Goal: Task Accomplishment & Management: Complete application form

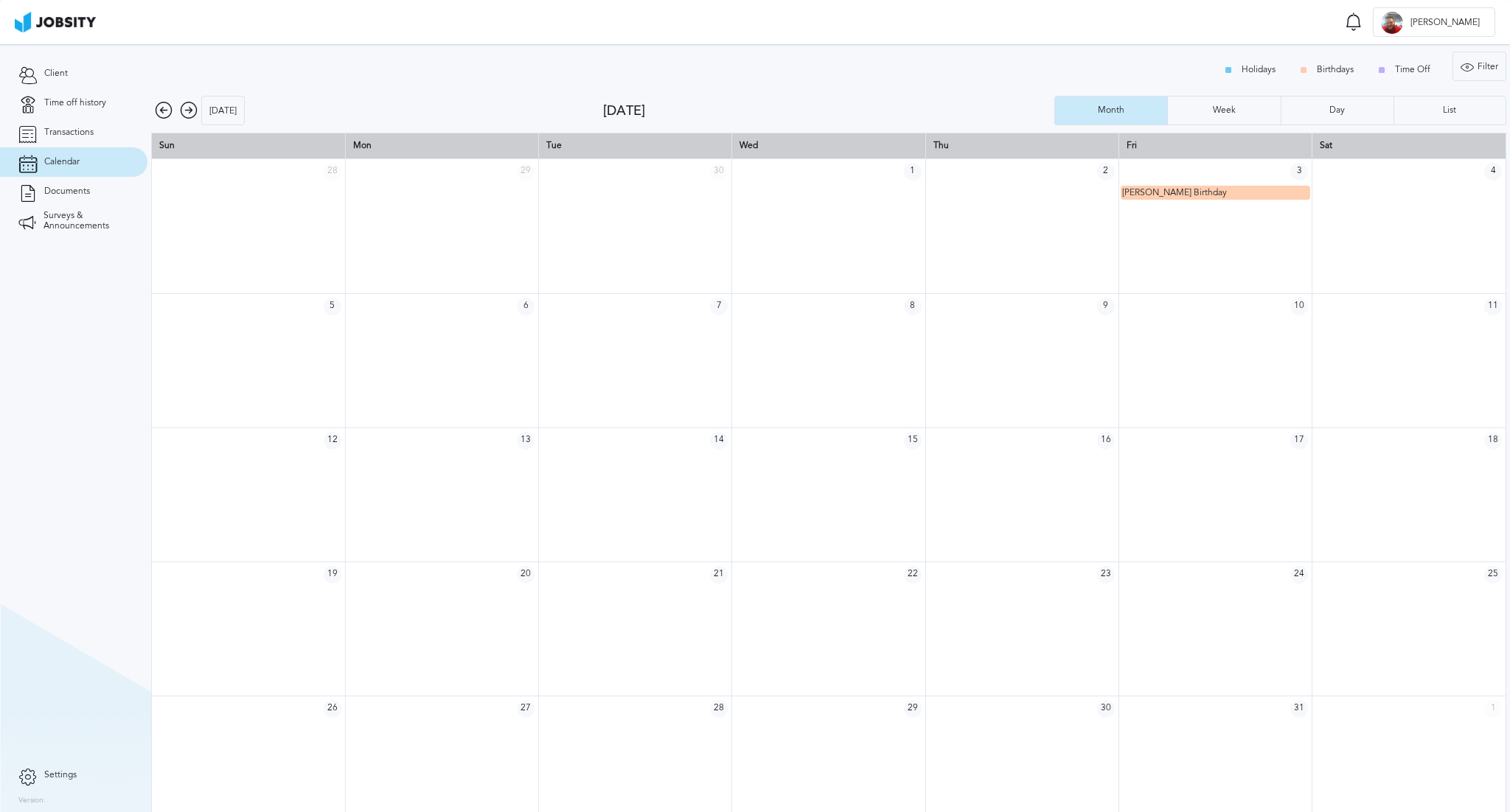
scroll to position [20, 0]
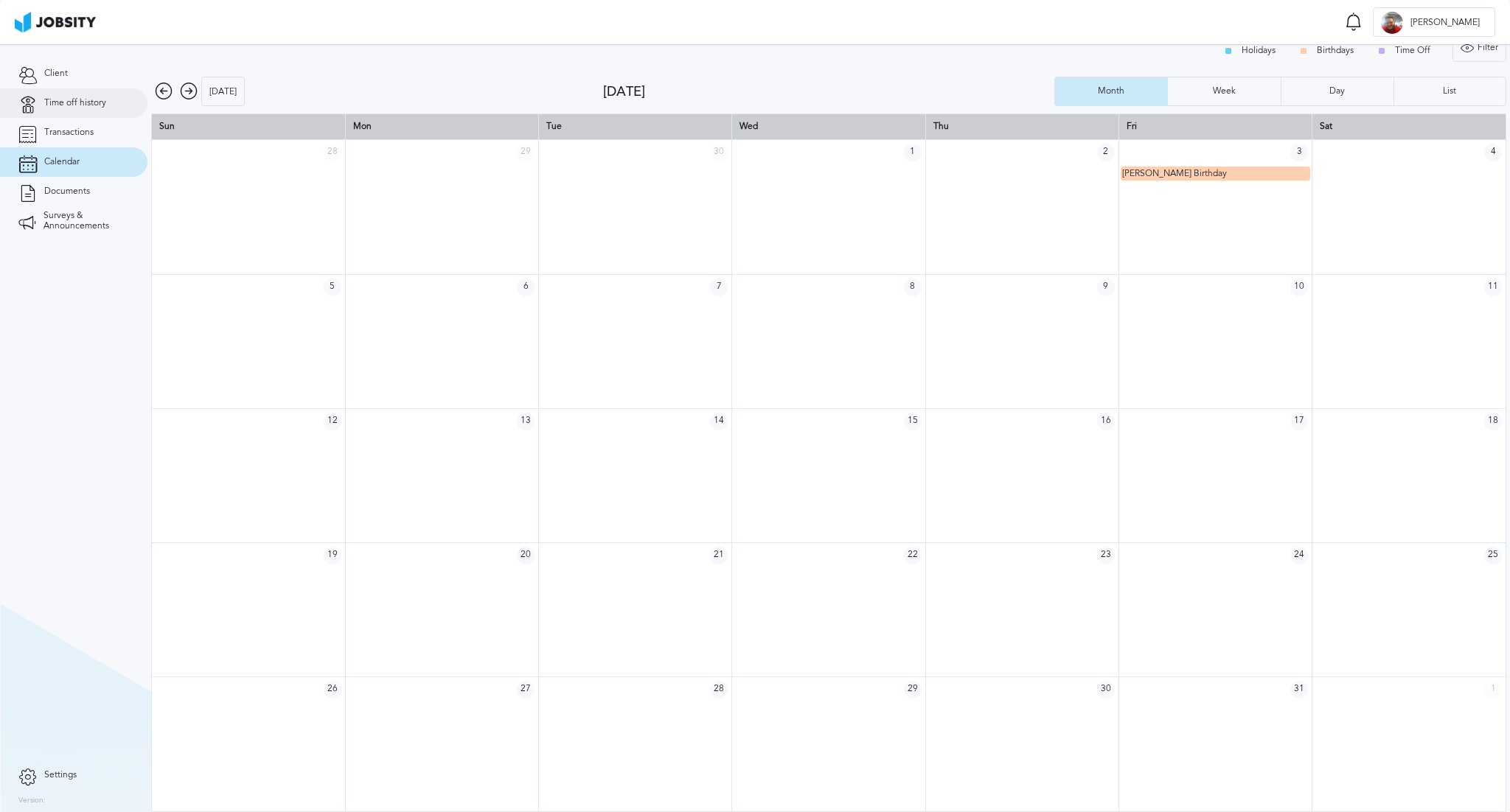
click at [88, 114] on link "Time off history" at bounding box center [73, 103] width 147 height 30
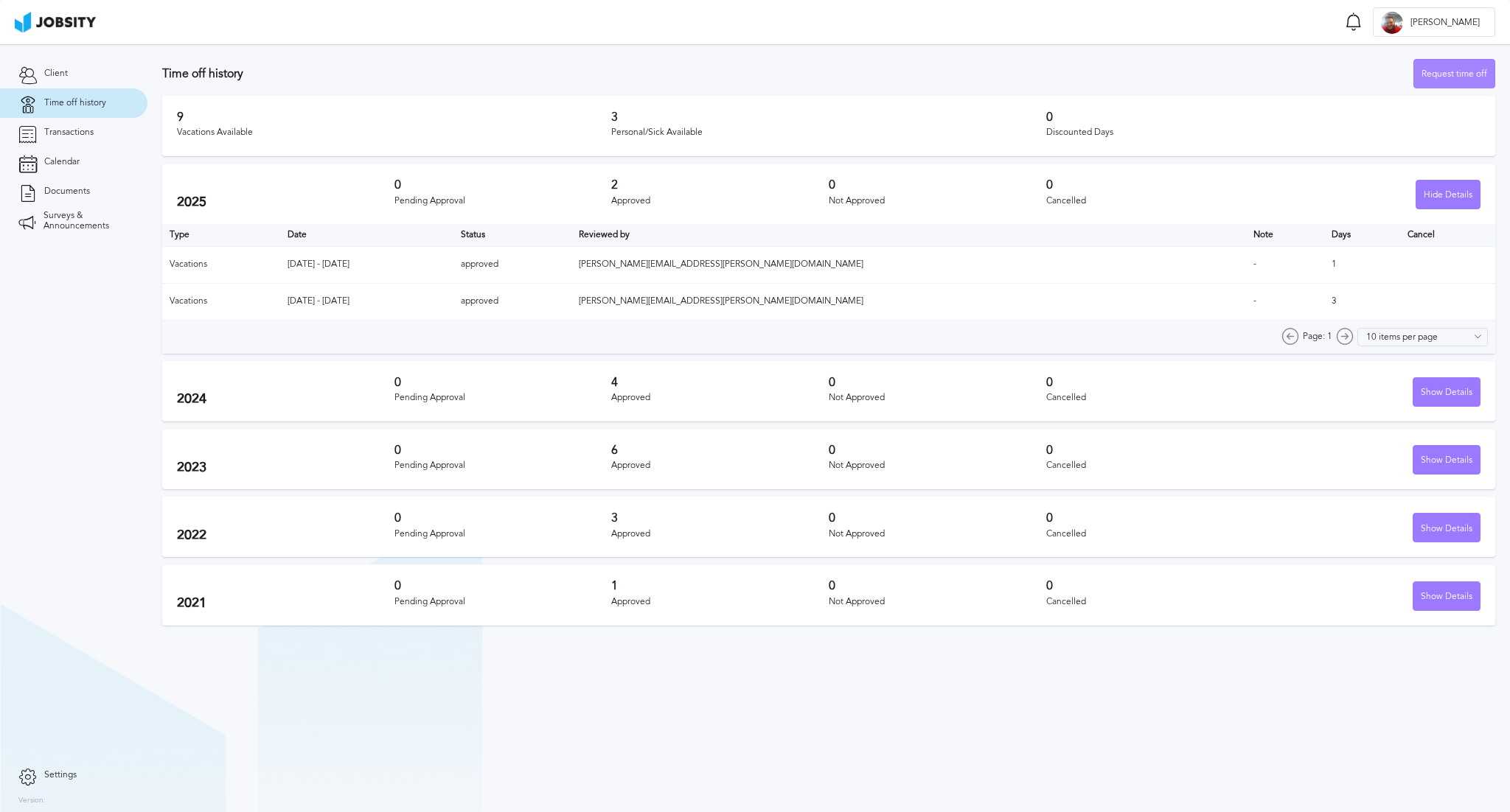
click at [1421, 76] on div "Request time off" at bounding box center [1454, 74] width 80 height 30
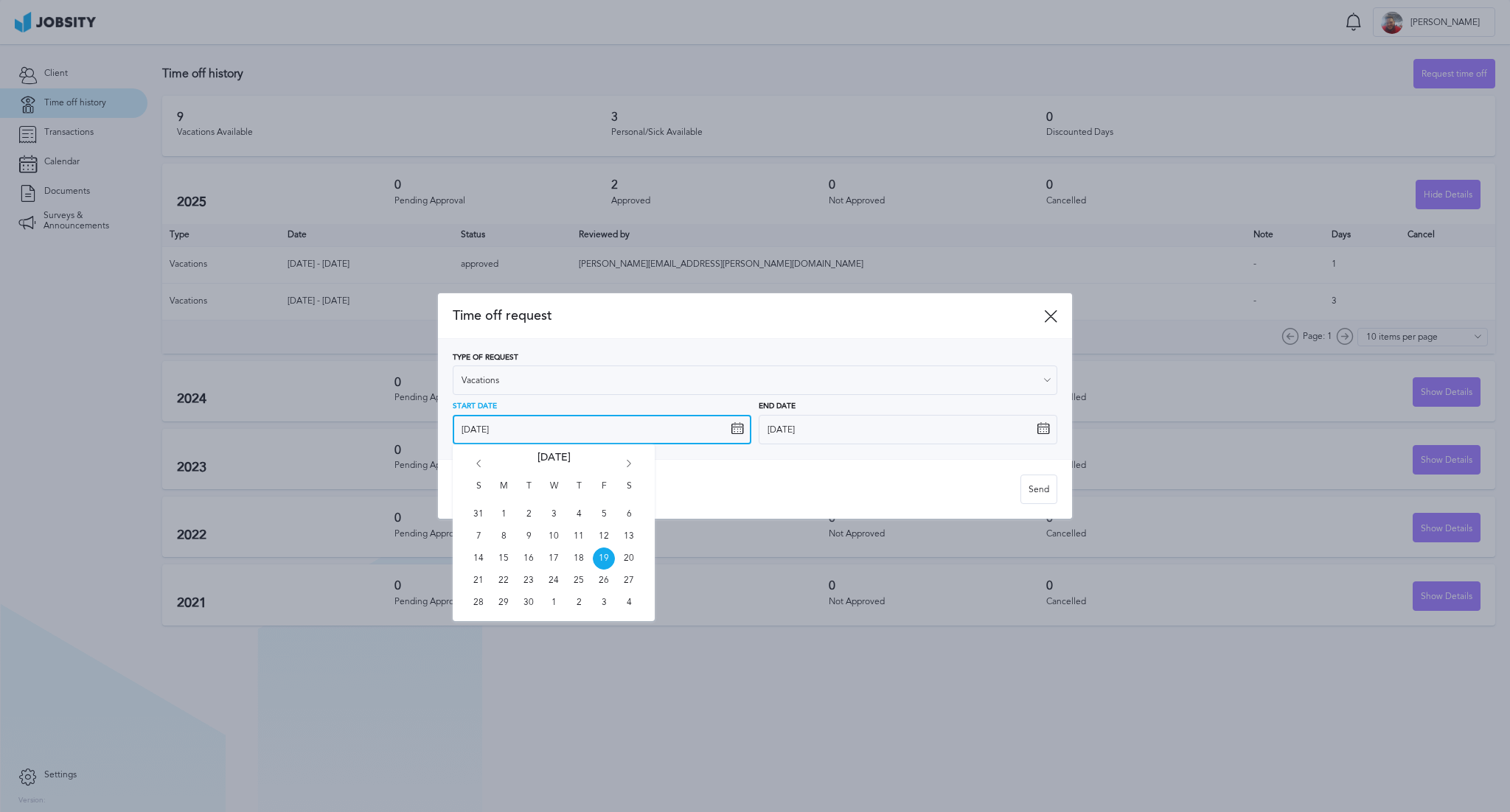
click at [685, 428] on input "[DATE]" at bounding box center [601, 430] width 299 height 30
click at [627, 463] on icon "Go forward 1 month" at bounding box center [629, 466] width 13 height 13
click at [503, 532] on span "6" at bounding box center [503, 537] width 22 height 22
type input "[DATE]"
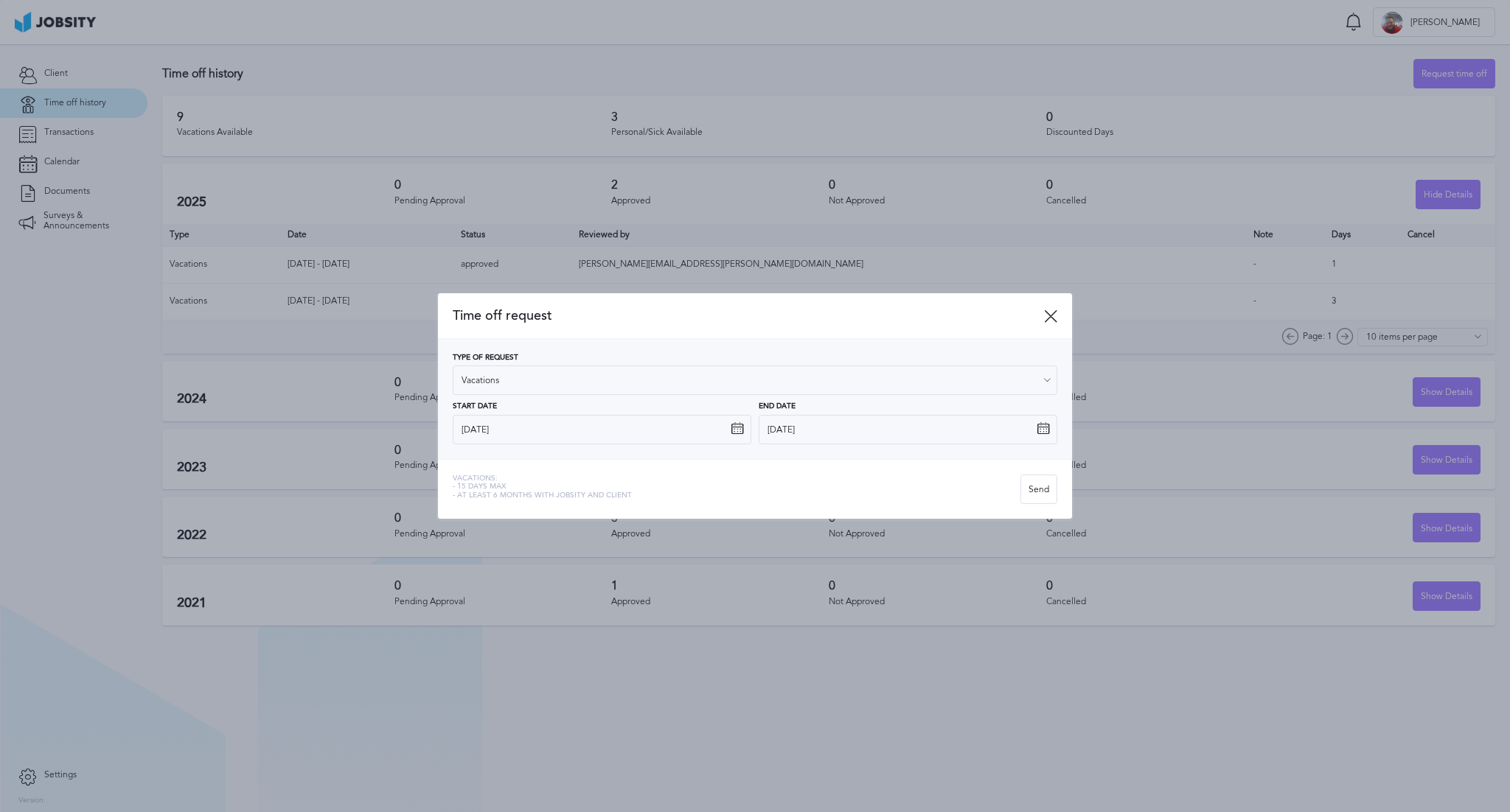
click at [1045, 429] on icon at bounding box center [1043, 429] width 13 height 13
click at [1041, 428] on icon at bounding box center [1043, 429] width 13 height 13
click at [1042, 432] on icon at bounding box center [1043, 429] width 13 height 13
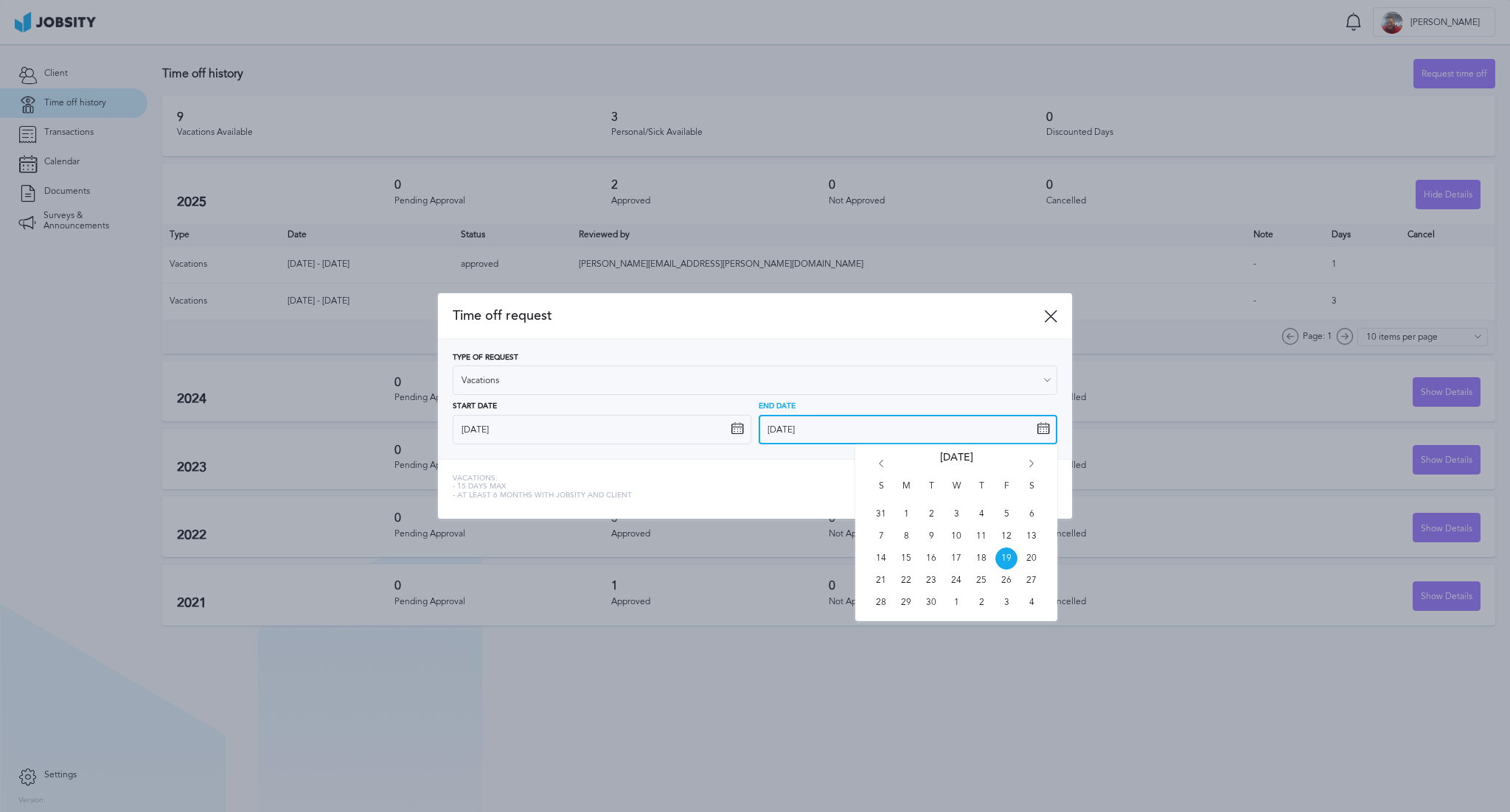
click at [1035, 430] on input "[DATE]" at bounding box center [907, 430] width 299 height 30
click at [1031, 463] on icon "Go forward 1 month" at bounding box center [1031, 466] width 13 height 13
click at [1005, 537] on span "10" at bounding box center [1007, 537] width 22 height 22
type input "[DATE]"
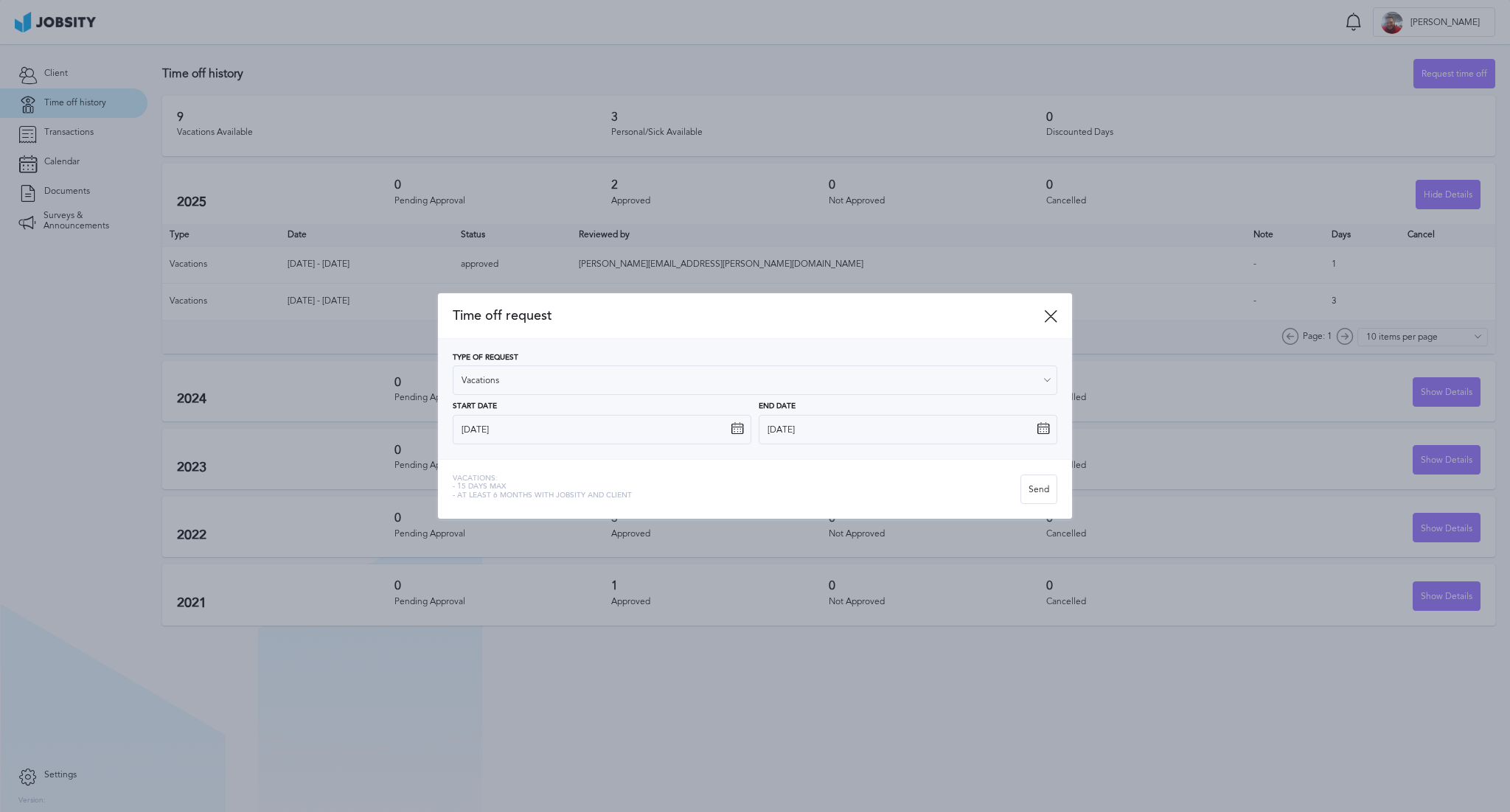
click at [191, 731] on div at bounding box center [755, 406] width 1510 height 812
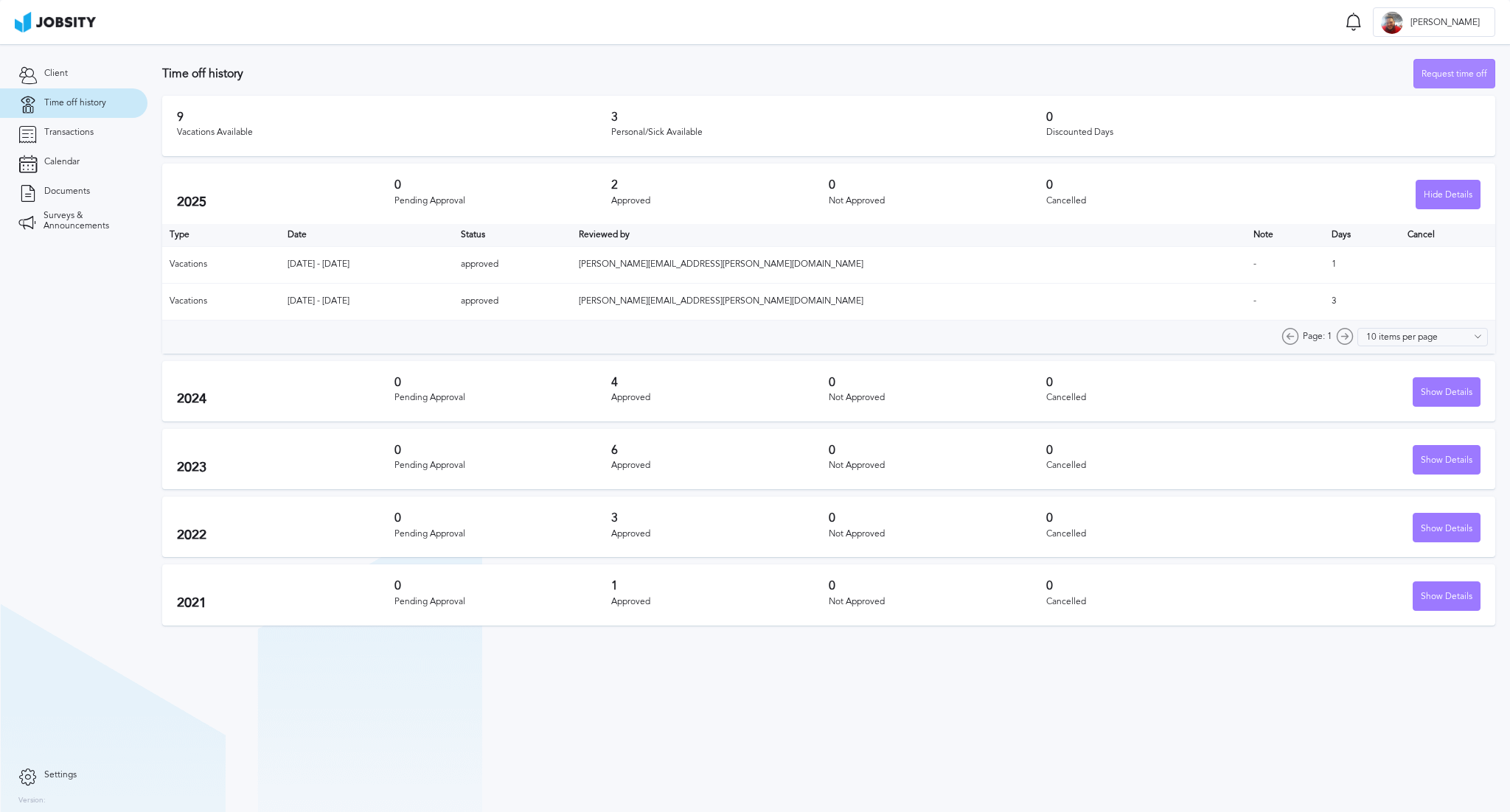
click at [1424, 76] on div "Request time off" at bounding box center [1454, 74] width 80 height 30
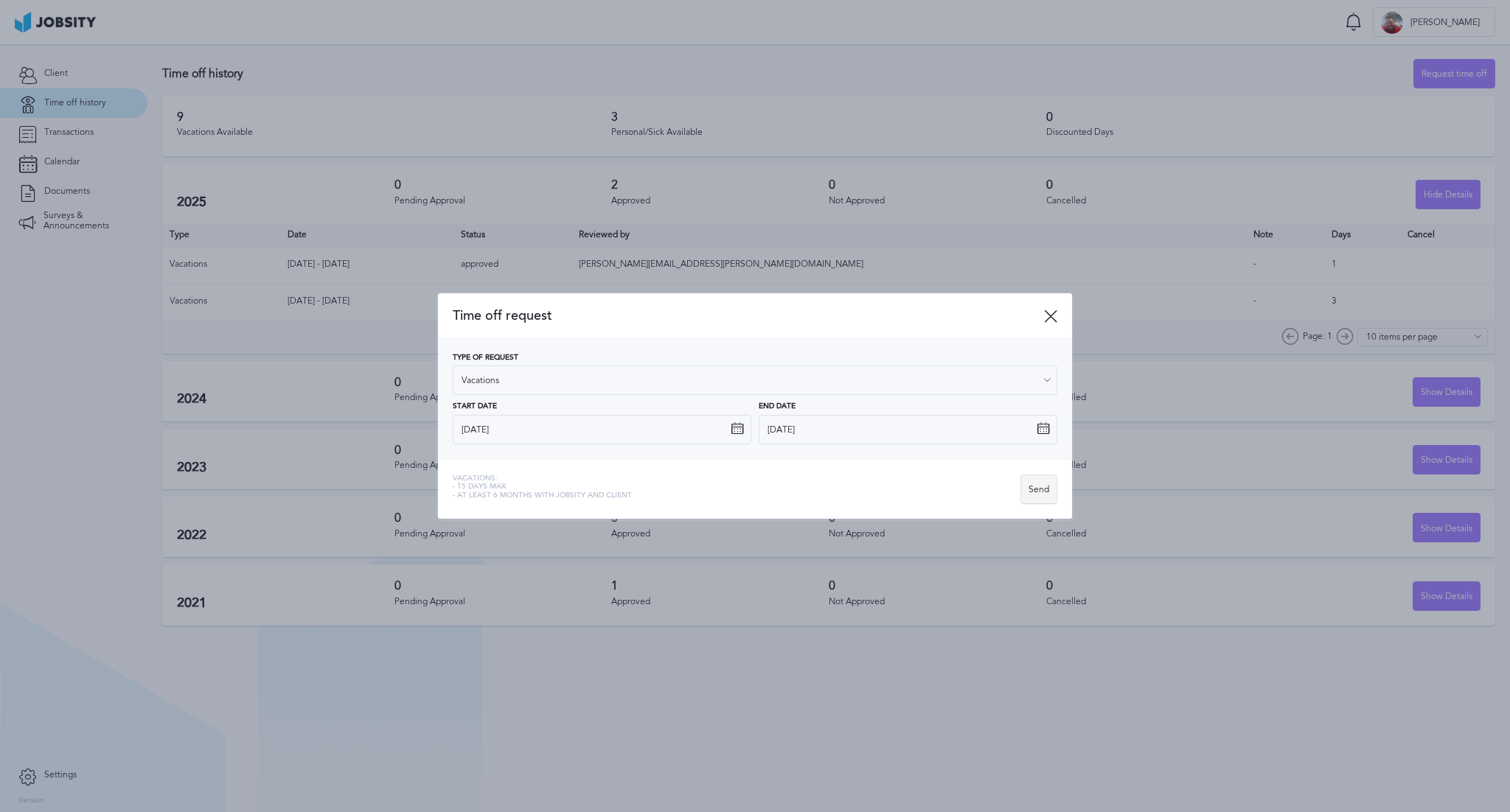
click at [1038, 481] on div "Send" at bounding box center [1038, 490] width 35 height 30
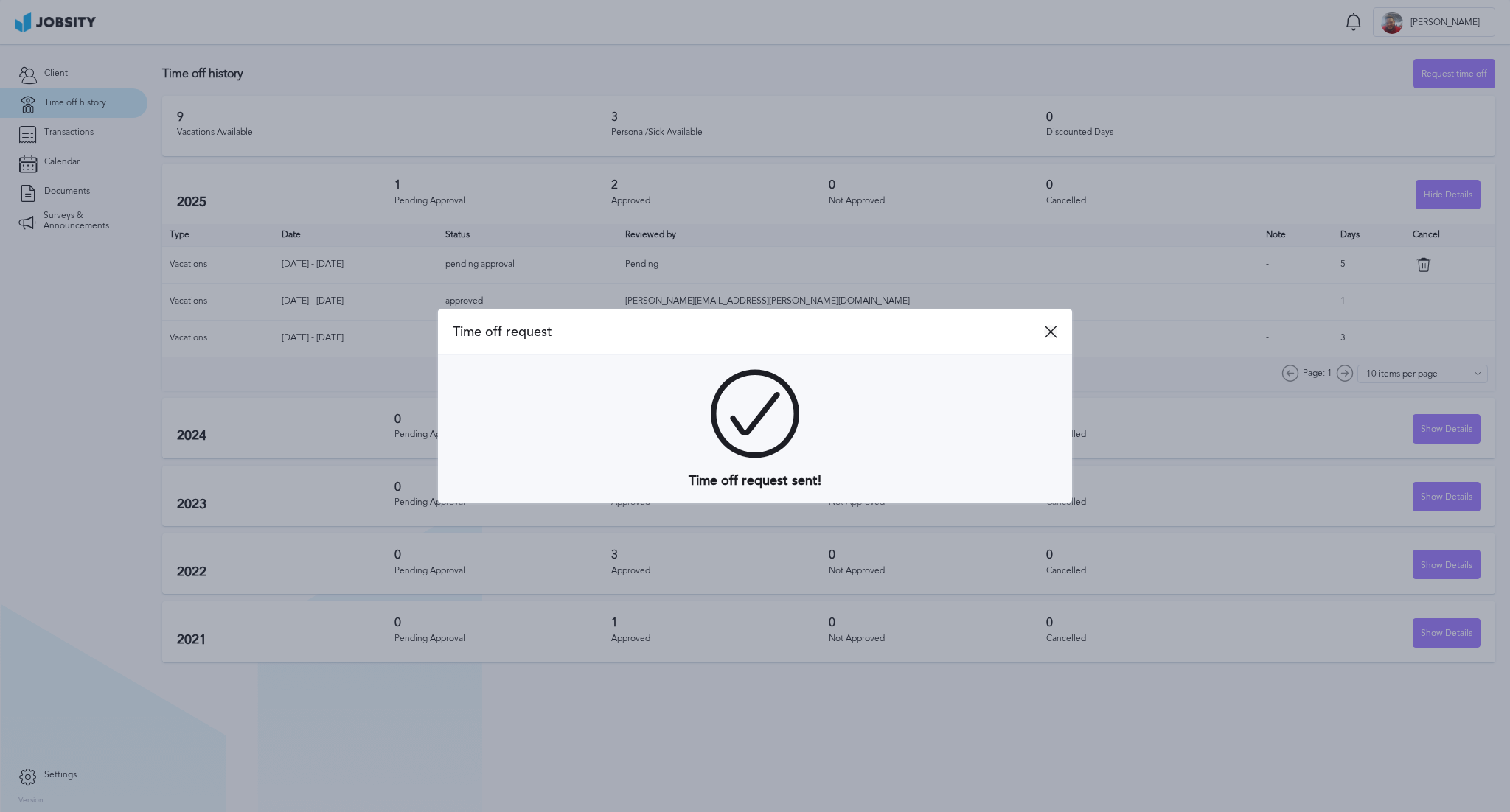
click at [1044, 332] on icon at bounding box center [1050, 331] width 13 height 13
